Goal: Task Accomplishment & Management: Use online tool/utility

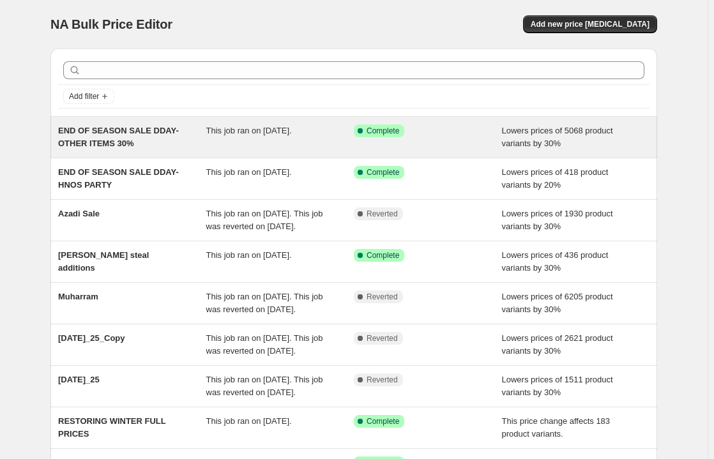
click at [107, 137] on span "END OF SEASON SALE DDAY-OTHER ITEMS 30%" at bounding box center [118, 137] width 121 height 22
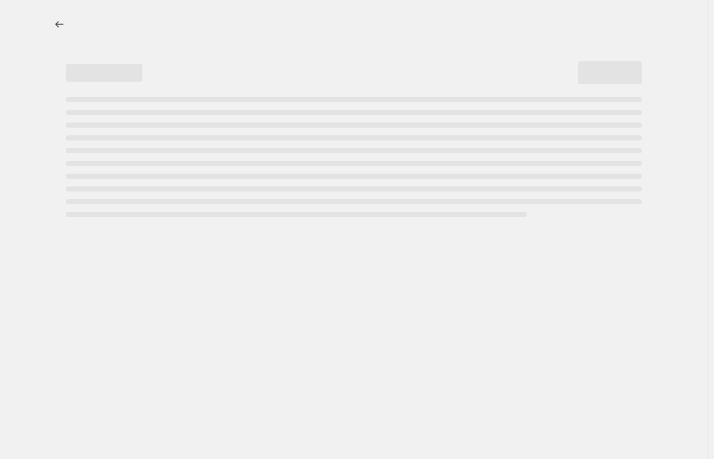
select select "percentage"
select select "product_type"
select select "not_equal"
select select "product_type"
select select "not_equal"
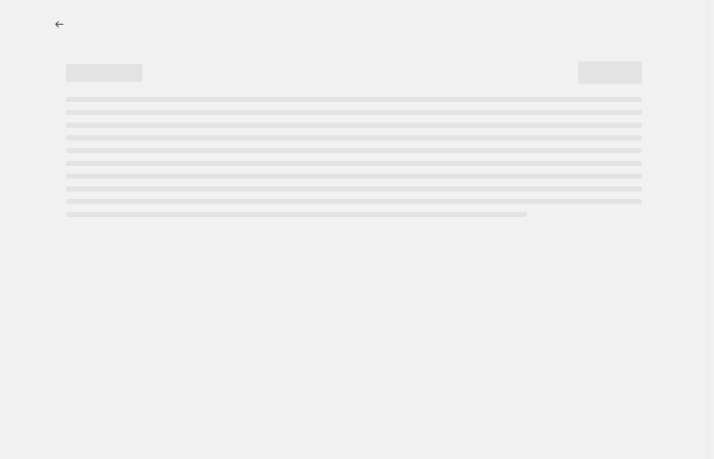
select select "product_type"
select select "not_equal"
select select "product_type"
select select "not_equal"
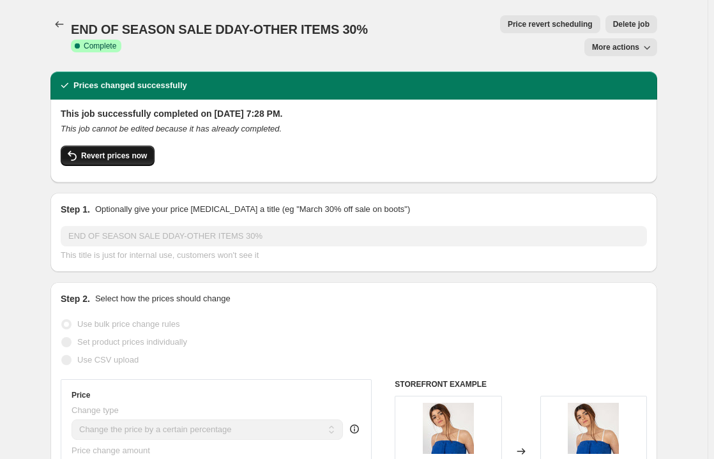
click at [128, 151] on span "Revert prices now" at bounding box center [114, 156] width 66 height 10
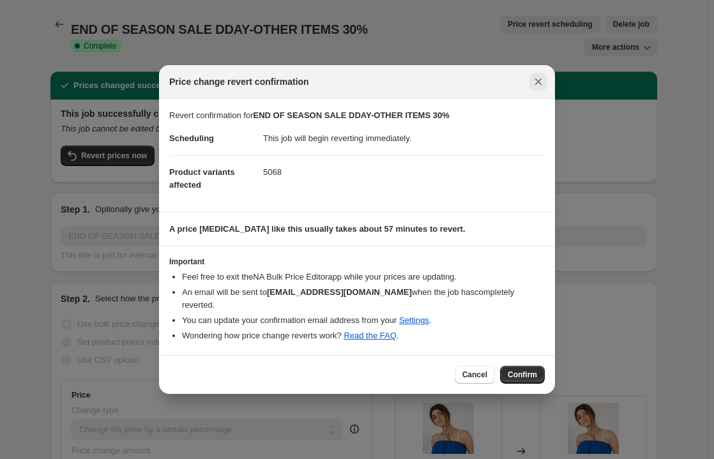
click at [538, 88] on icon "Close" at bounding box center [538, 81] width 13 height 13
